Goal: Communication & Community: Ask a question

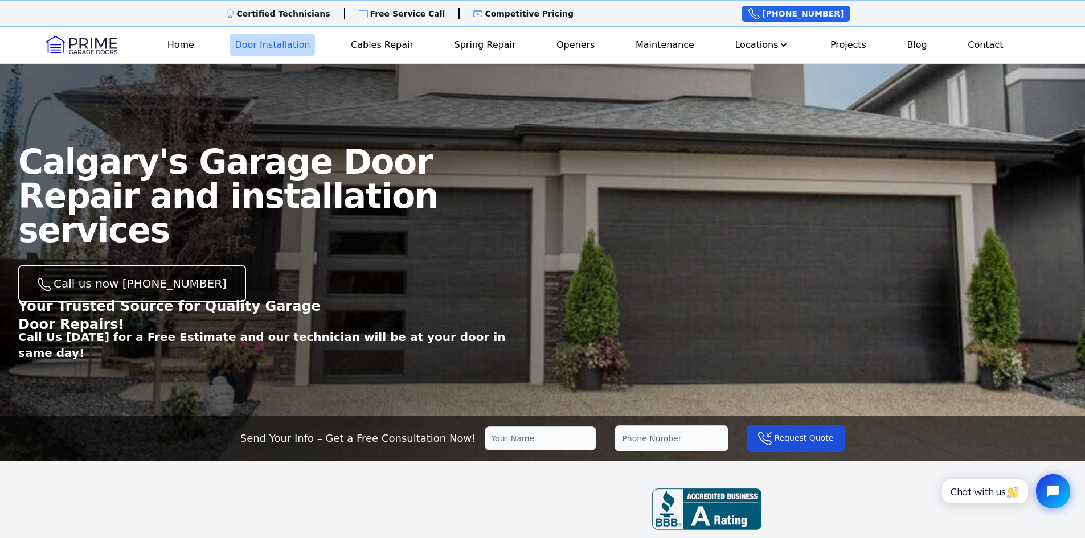
click at [282, 42] on link "Door Installation" at bounding box center [272, 45] width 84 height 23
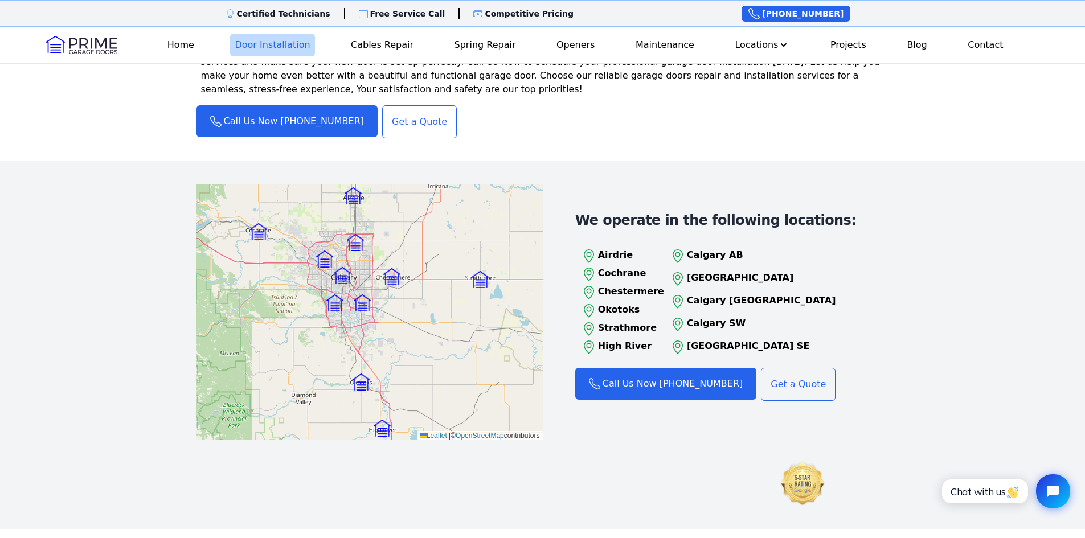
scroll to position [1424, 0]
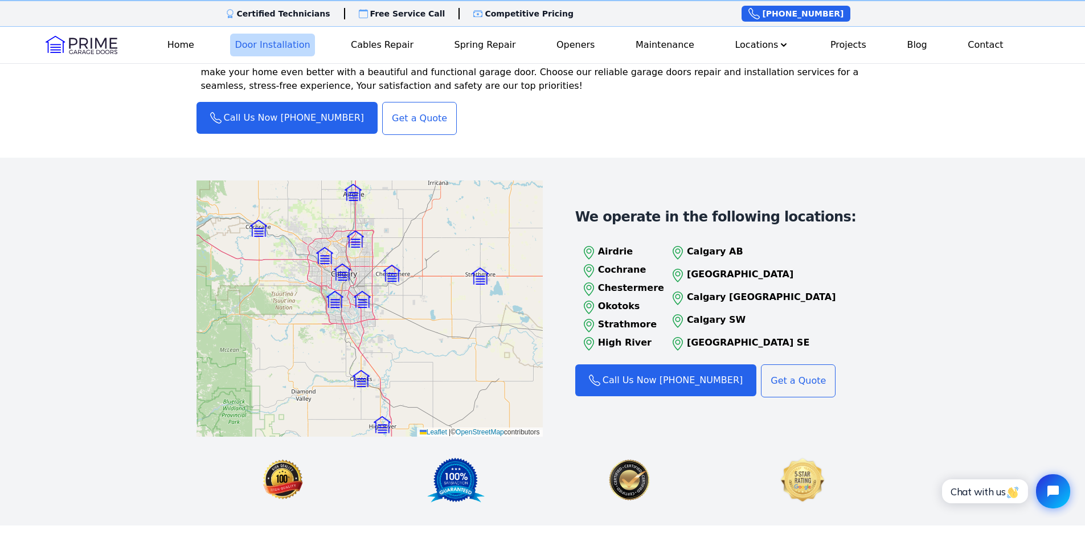
click at [720, 268] on p "Calgary NW" at bounding box center [761, 275] width 149 height 14
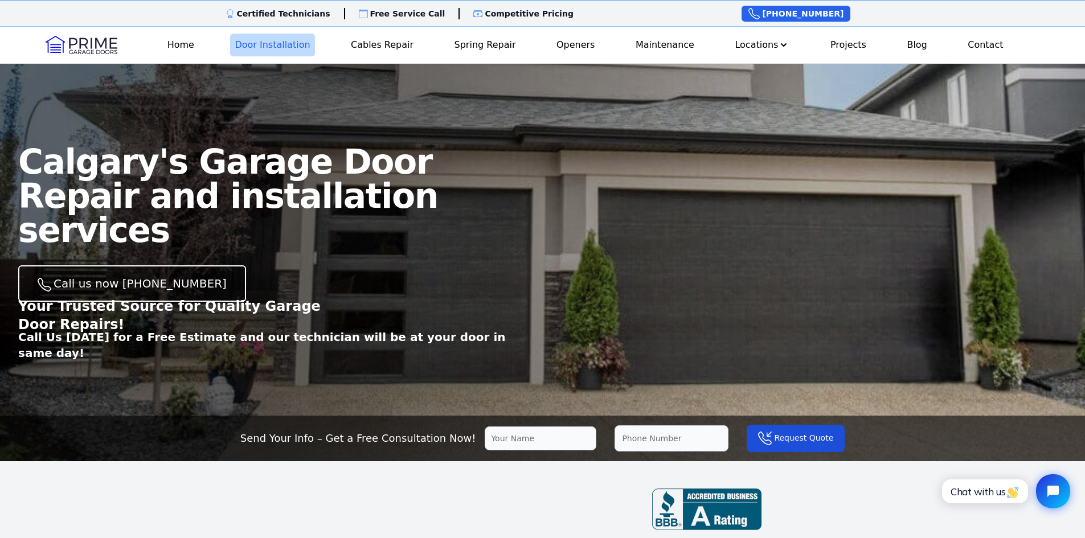
click at [276, 46] on link "Door Installation" at bounding box center [272, 45] width 84 height 23
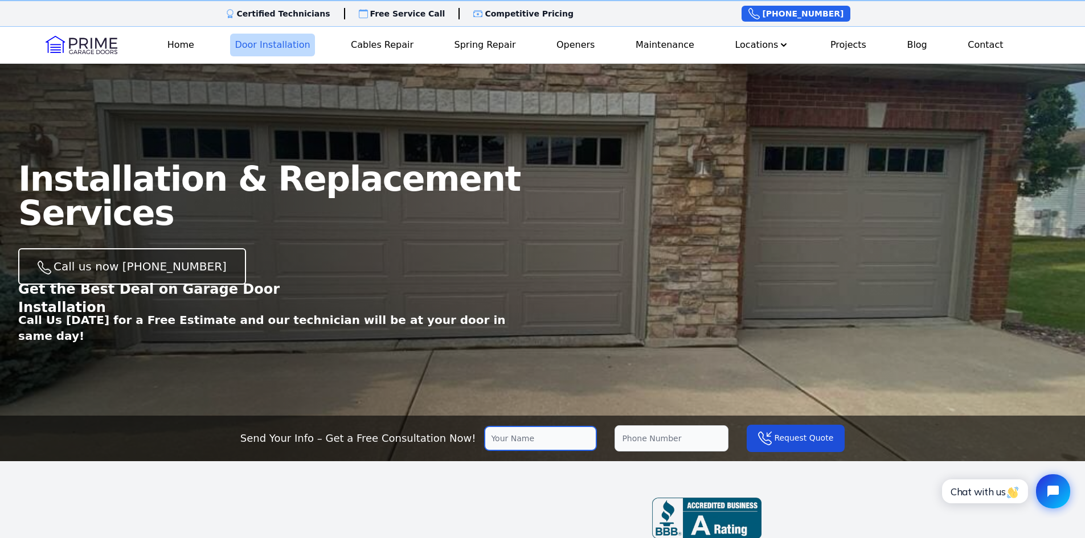
click at [514, 439] on input "text" at bounding box center [541, 439] width 112 height 24
type input "[PERSON_NAME]"
click at [634, 434] on input "tel" at bounding box center [672, 438] width 114 height 26
type input "+1 (587) 836-9777"
click at [769, 439] on button "Request Quote" at bounding box center [796, 438] width 98 height 27
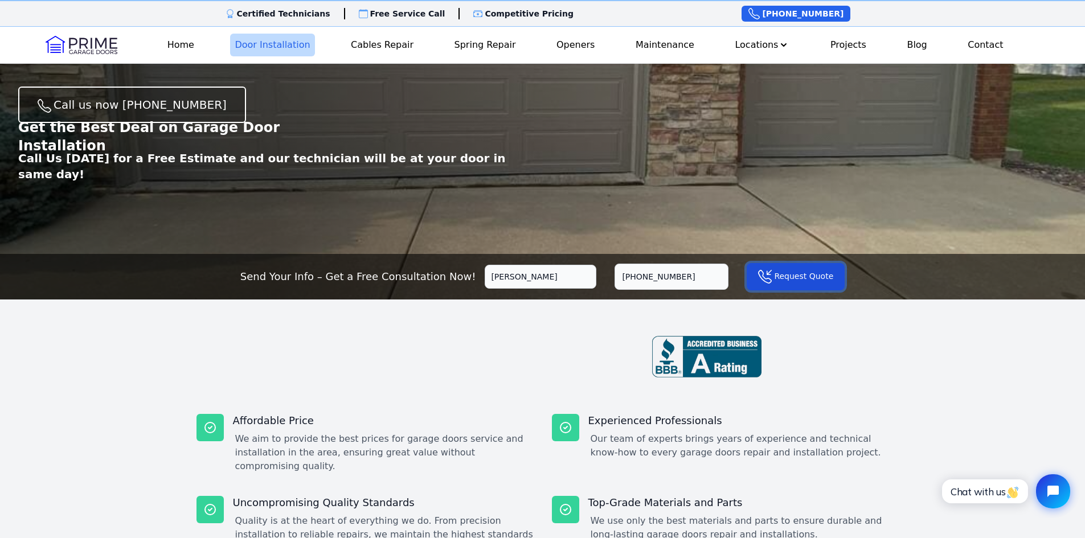
scroll to position [171, 0]
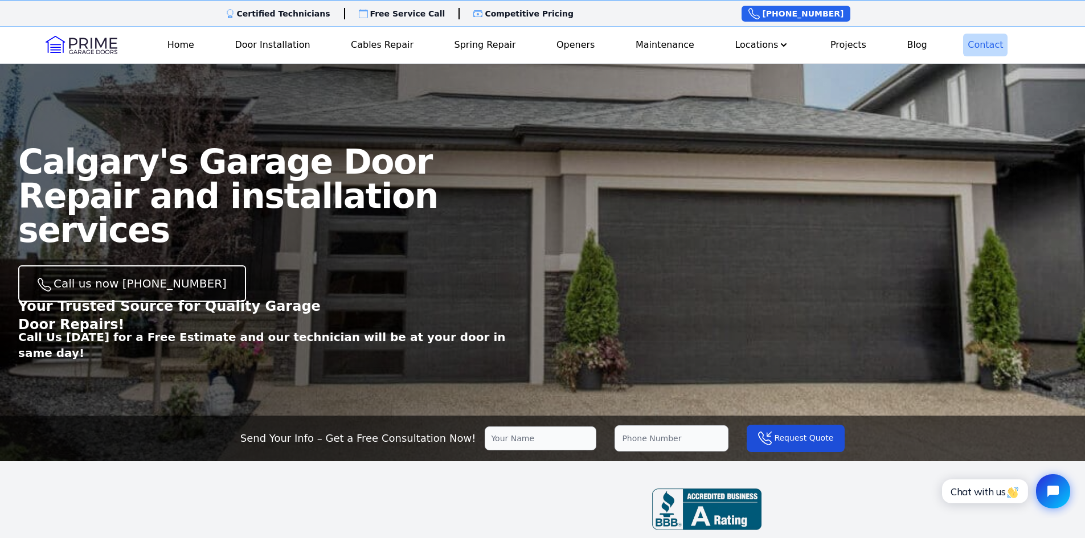
click at [985, 43] on link "Contact" at bounding box center [985, 45] width 44 height 23
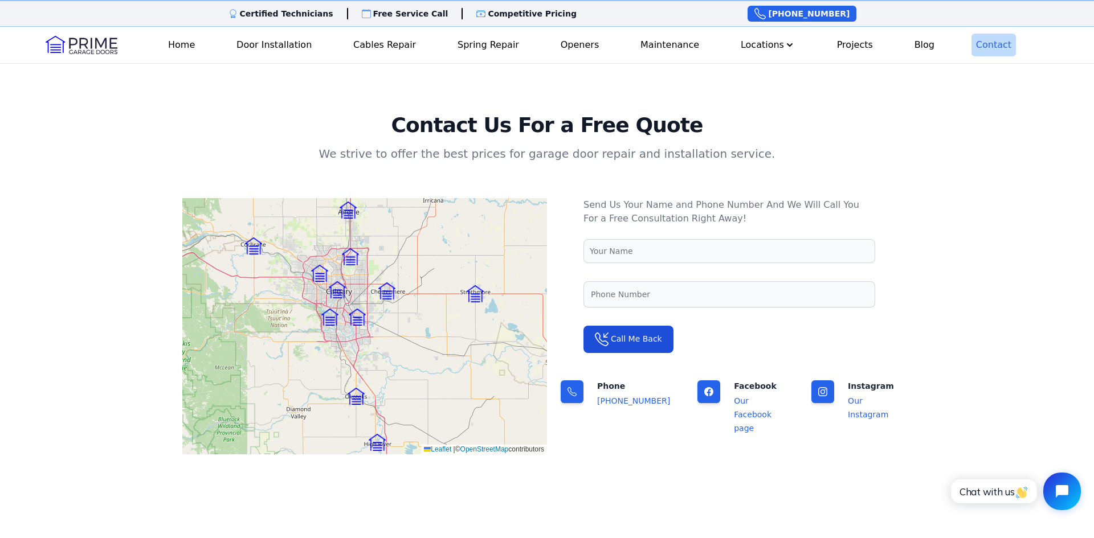
click at [1059, 490] on icon "Open chat widget" at bounding box center [1061, 491] width 13 height 13
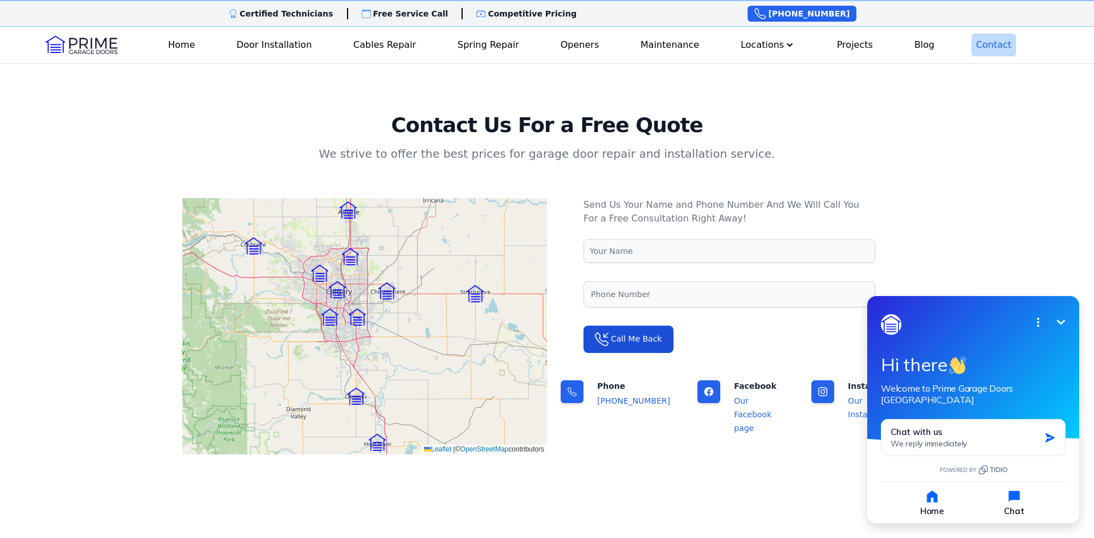
click at [1021, 491] on icon "button" at bounding box center [1014, 497] width 16 height 16
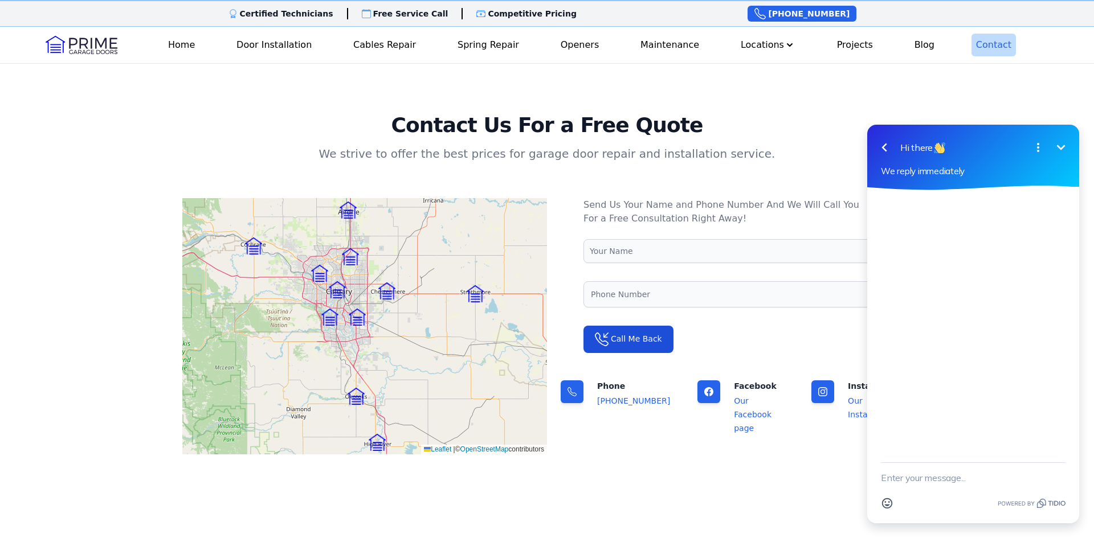
click at [924, 242] on div at bounding box center [973, 326] width 212 height 272
click at [908, 486] on textarea "New message" at bounding box center [973, 478] width 185 height 30
click at [956, 476] on textarea "Hi, can someone visit to quote on a new garage door" at bounding box center [959, 472] width 156 height 41
type textarea "Hi, can someone visit to quote on a new garage door?"
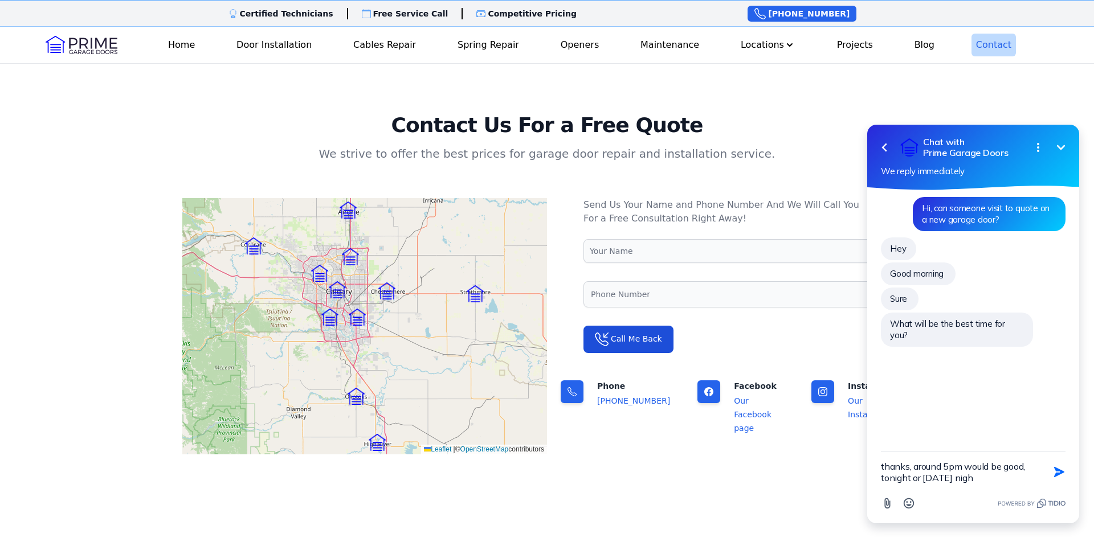
type textarea "thanks, around 5pm would be good, tonight or [DATE] night"
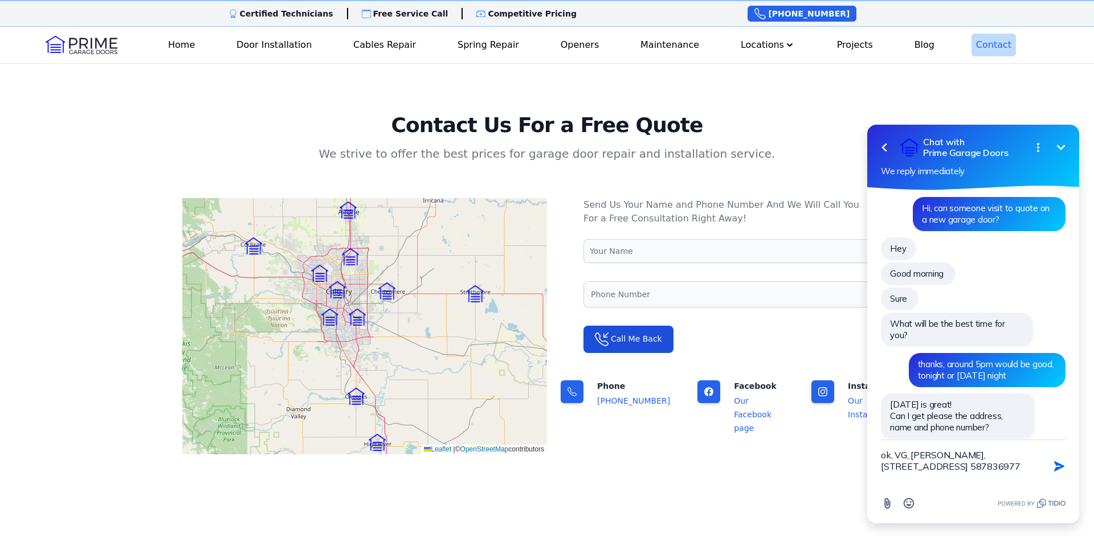
type textarea "ok, VG, [PERSON_NAME], [STREET_ADDRESS] 5878369777"
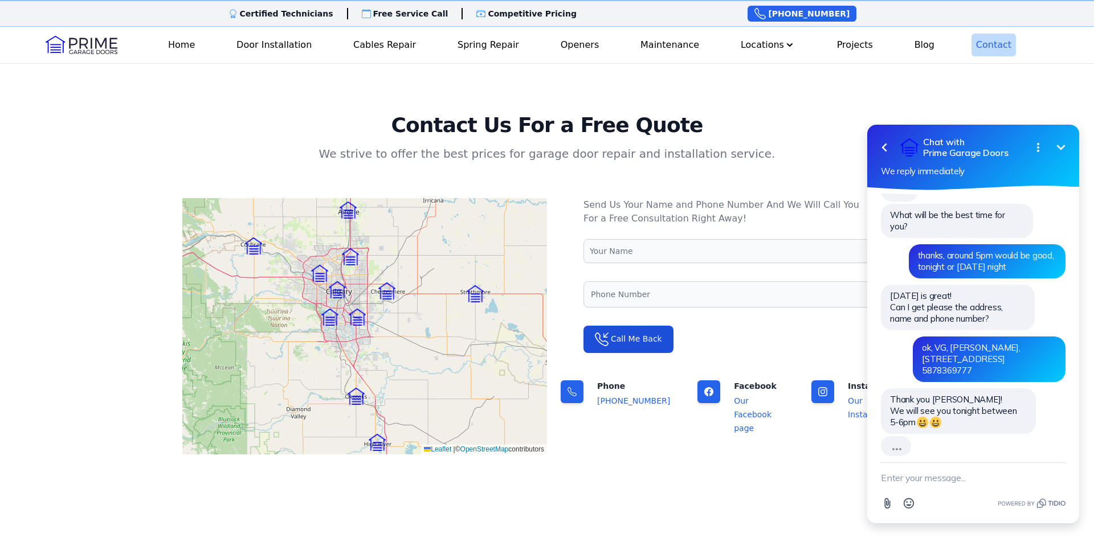
scroll to position [84, 0]
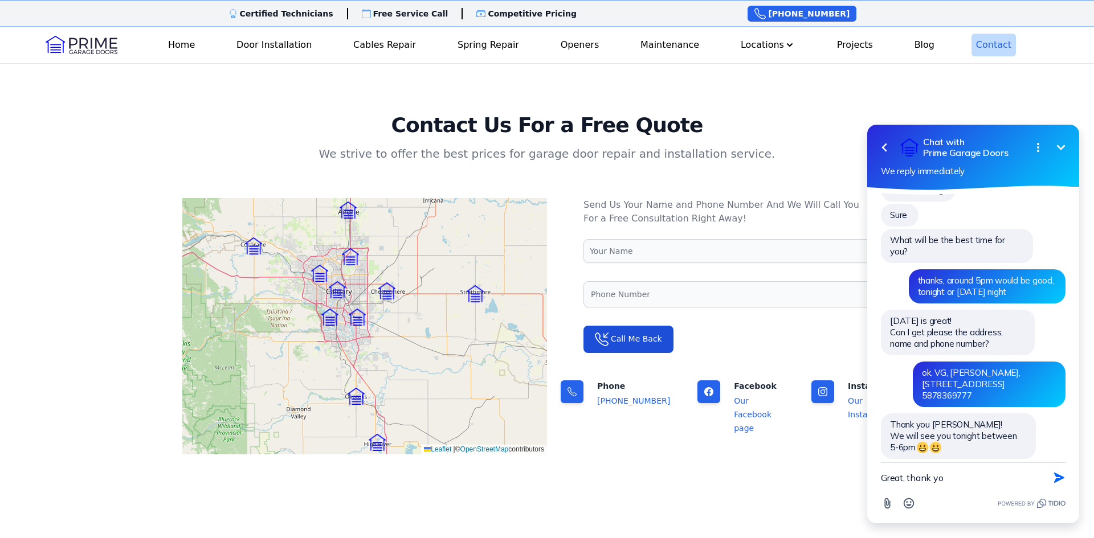
type textarea "Great, thank you"
